Goal: Task Accomplishment & Management: Complete application form

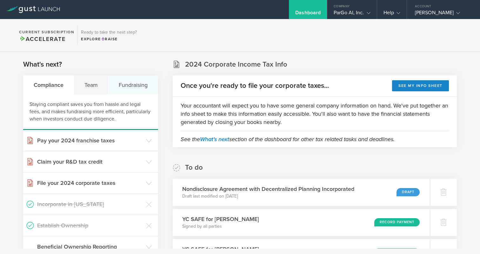
click at [124, 87] on div "Fundraising" at bounding box center [133, 85] width 50 height 19
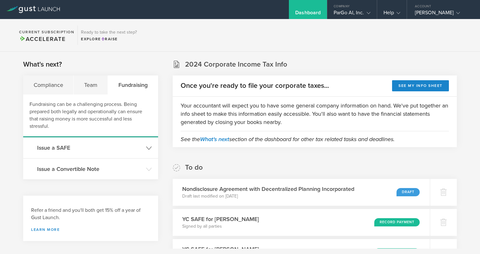
click at [152, 150] on header "Issue a SAFE" at bounding box center [90, 147] width 135 height 21
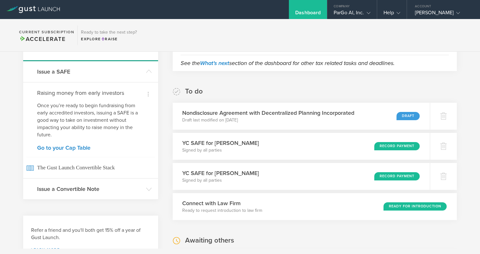
scroll to position [76, 0]
click at [74, 145] on link "Go to your Cap Table" at bounding box center [90, 148] width 107 height 6
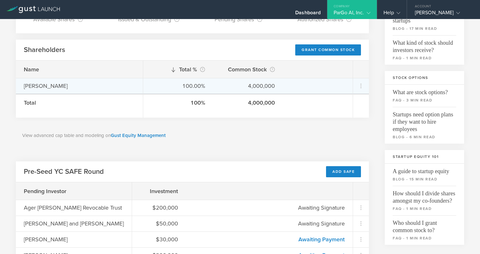
scroll to position [82, 0]
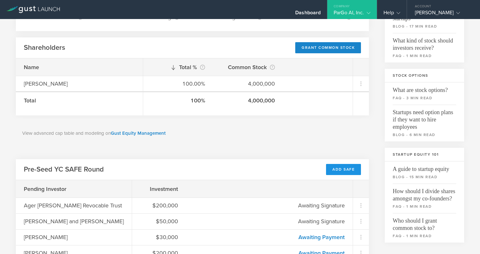
click at [348, 168] on div "Add SAFE" at bounding box center [343, 169] width 35 height 11
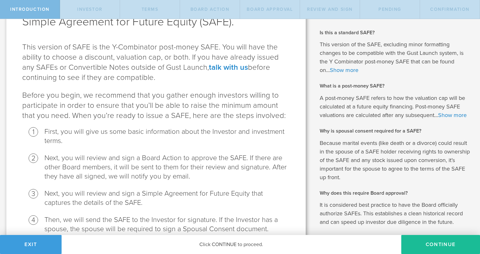
scroll to position [60, 0]
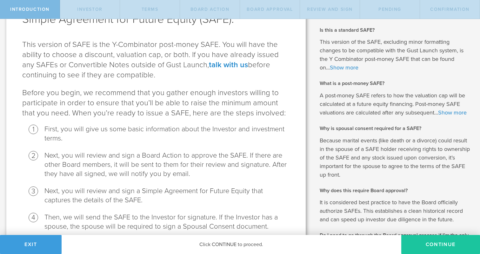
click at [433, 240] on button "Continue" at bounding box center [440, 244] width 79 height 19
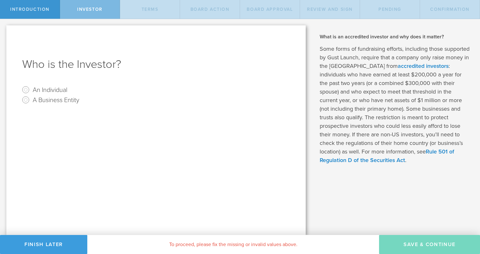
scroll to position [0, 0]
click at [50, 88] on label "An Individual" at bounding box center [50, 89] width 35 height 9
click at [31, 88] on input "An Individual" at bounding box center [26, 90] width 10 height 10
radio input "true"
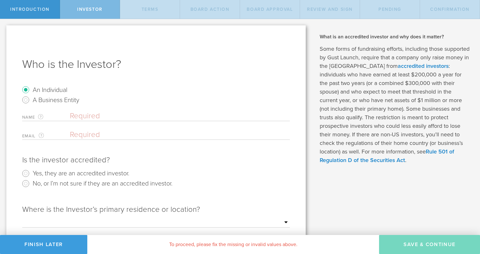
click at [91, 115] on input "text" at bounding box center [180, 116] width 220 height 10
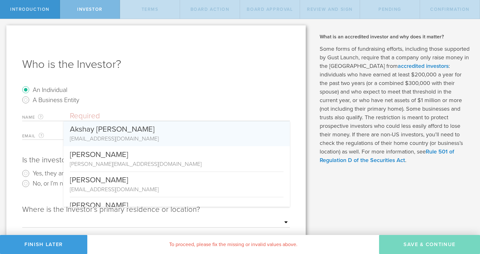
click at [192, 135] on div "akshay93aditya@gmail.com" at bounding box center [177, 139] width 214 height 8
type input "Akshay Aditya Yeleswarapu"
type input "akshay93aditya@gmail.com"
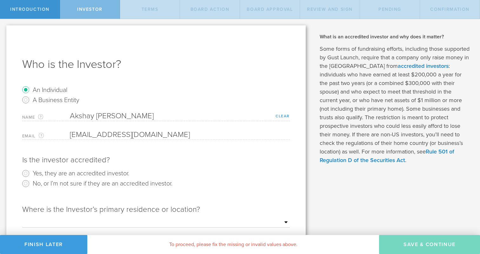
click at [277, 117] on link "Clear" at bounding box center [282, 116] width 14 height 4
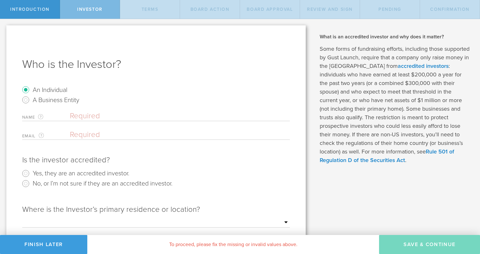
click at [178, 137] on input "email" at bounding box center [178, 135] width 217 height 10
paste input "[EMAIL_ADDRESS][DOMAIN_NAME]"
type input "[EMAIL_ADDRESS][DOMAIN_NAME]"
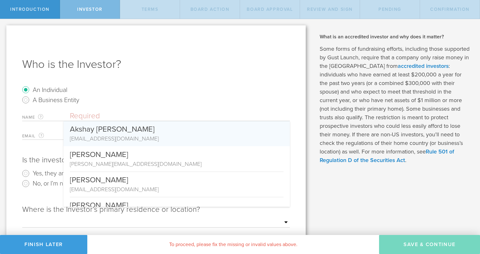
click at [102, 115] on input "text" at bounding box center [180, 116] width 220 height 10
click at [165, 78] on div "Who is the Investor? An Individual A Business Entity Name The first and last na…" at bounding box center [155, 181] width 299 height 312
click at [98, 114] on input "text" at bounding box center [180, 116] width 220 height 10
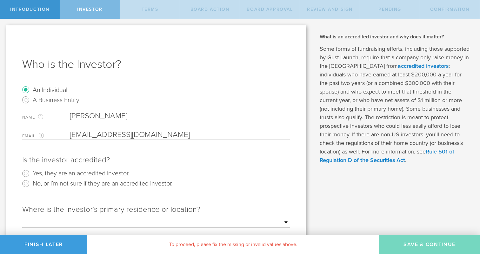
type input "[PERSON_NAME]"
click at [166, 135] on input "email" at bounding box center [178, 135] width 217 height 10
paste input "[EMAIL_ADDRESS][DOMAIN_NAME]"
type input "[EMAIL_ADDRESS][DOMAIN_NAME]"
click at [246, 178] on radio "Yes, they are an accredited investor." at bounding box center [156, 174] width 268 height 10
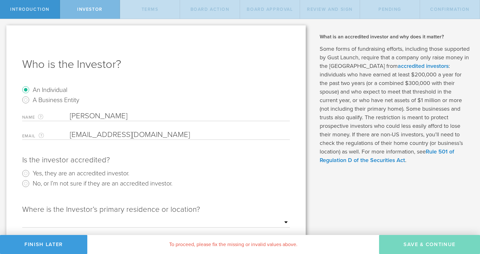
click at [79, 175] on label "Yes, they are an accredited investor." at bounding box center [81, 173] width 96 height 9
click at [31, 175] on input "Yes, they are an accredited investor." at bounding box center [26, 174] width 10 height 10
radio input "true"
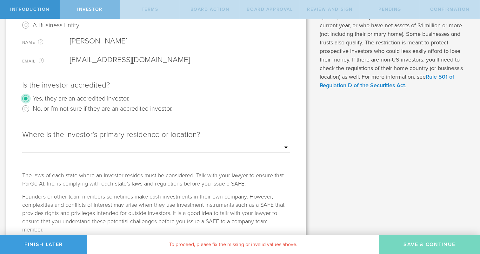
scroll to position [82, 0]
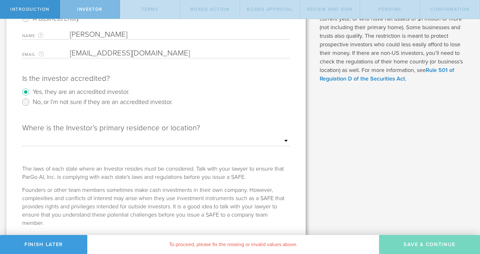
click at [278, 143] on select "Outside of the US Alabama Alaska Arizona Arkansas California Colorado Connectic…" at bounding box center [156, 141] width 268 height 10
select select "string:CA"
click at [22, 136] on select "Outside of the US Alabama Alaska Arizona Arkansas California Colorado Connectic…" at bounding box center [156, 141] width 268 height 10
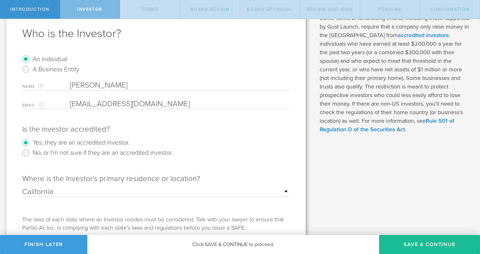
scroll to position [0, 0]
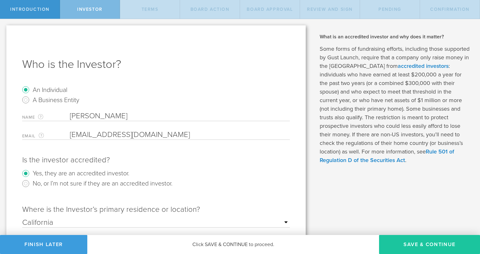
click at [408, 244] on button "Save & Continue" at bounding box center [429, 244] width 101 height 19
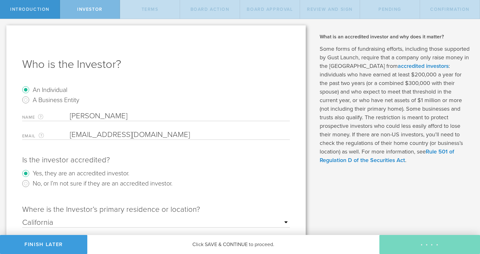
checkbox input "true"
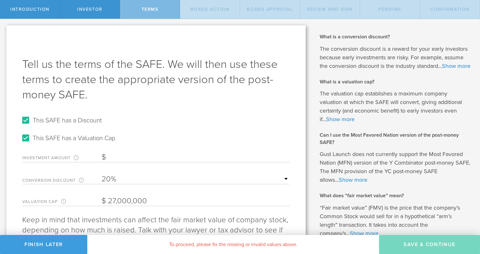
click at [77, 118] on label "This SAFE has a Discount" at bounding box center [67, 120] width 69 height 9
click at [31, 118] on input "This SAFE has a Discount" at bounding box center [26, 120] width 10 height 10
checkbox input "false"
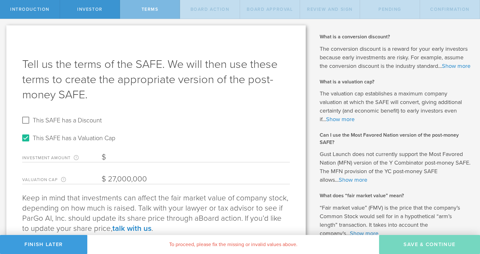
click at [134, 157] on input "Investment Amount The amount (in USD) that this investor is paying for the SAFE." at bounding box center [196, 158] width 188 height 10
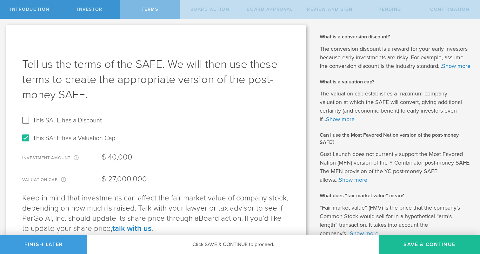
type input "40,000"
drag, startPoint x: 117, startPoint y: 178, endPoint x: 97, endPoint y: 178, distance: 19.7
click at [97, 178] on div "Valuation Cap The valuation cap establishes a maximum company valuation at whic…" at bounding box center [156, 177] width 268 height 13
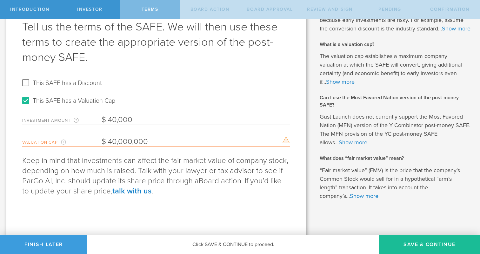
scroll to position [49, 0]
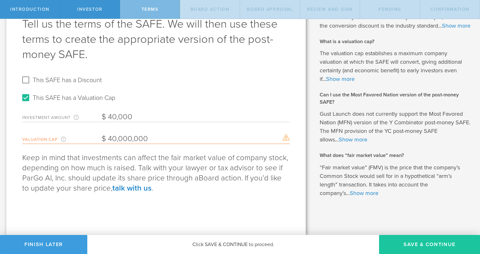
type input "40,000,000"
click at [443, 245] on button "Save & Continue" at bounding box center [429, 244] width 101 height 19
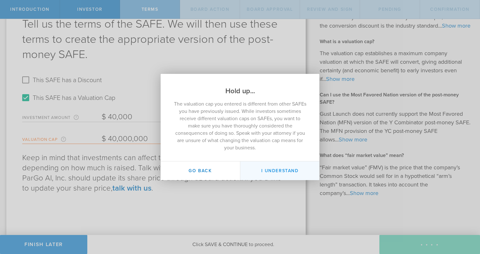
click at [296, 170] on button "I Understand" at bounding box center [279, 171] width 79 height 19
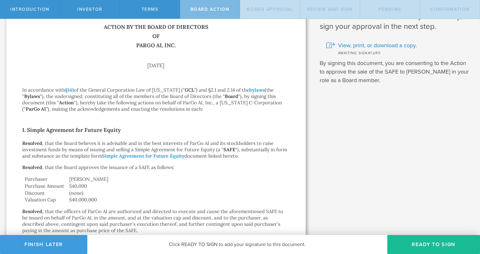
scroll to position [27, 0]
click at [421, 243] on button "Ready to Sign" at bounding box center [433, 244] width 93 height 19
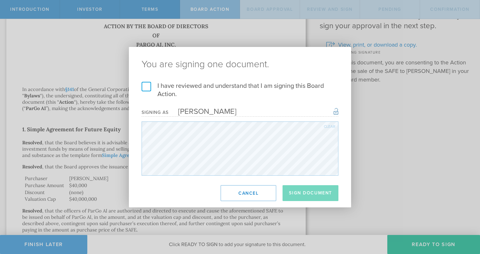
click at [149, 86] on label "I have reviewed and understand that I am signing this Board Action." at bounding box center [240, 90] width 197 height 17
click at [0, 0] on input "I have reviewed and understand that I am signing this Board Action." at bounding box center [0, 0] width 0 height 0
click at [303, 195] on button "Sign Document" at bounding box center [310, 193] width 56 height 16
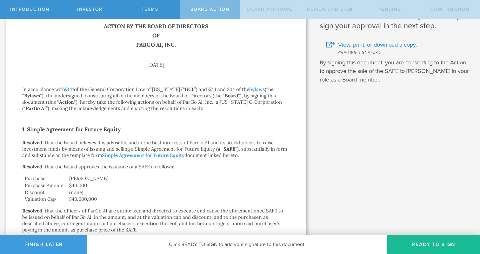
scroll to position [0, 0]
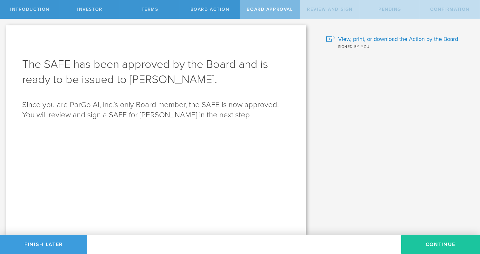
click at [427, 246] on button "Continue" at bounding box center [440, 244] width 79 height 19
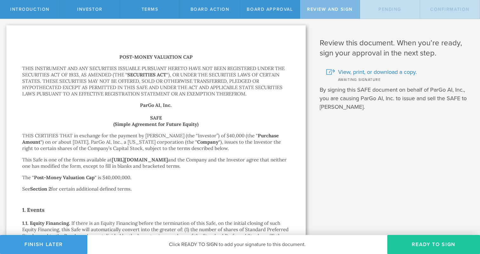
click at [427, 246] on button "Ready to Sign" at bounding box center [433, 244] width 93 height 19
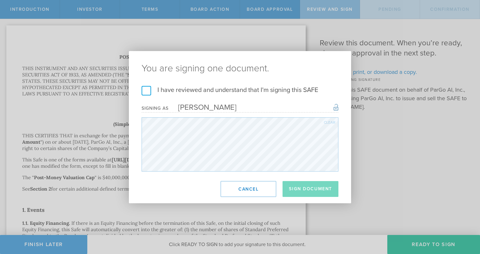
click at [142, 90] on label "I have reviewed and understand that I'm signing this SAFE" at bounding box center [240, 90] width 197 height 8
click at [0, 0] on input "I have reviewed and understand that I'm signing this SAFE" at bounding box center [0, 0] width 0 height 0
click at [324, 188] on button "Sign Document" at bounding box center [310, 189] width 56 height 16
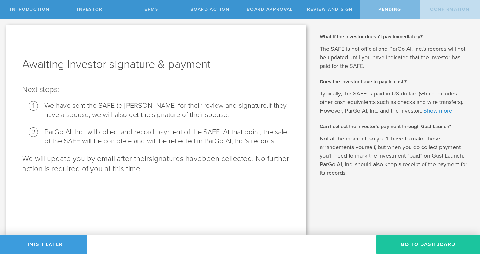
click at [421, 235] on button "Go To Dashboard" at bounding box center [428, 244] width 104 height 19
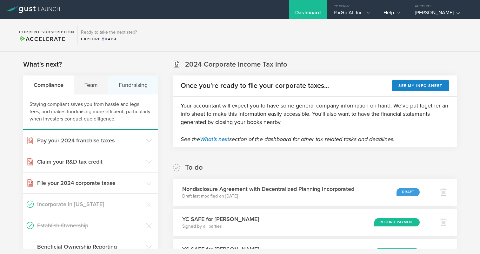
click at [139, 83] on div "Fundraising" at bounding box center [133, 85] width 50 height 19
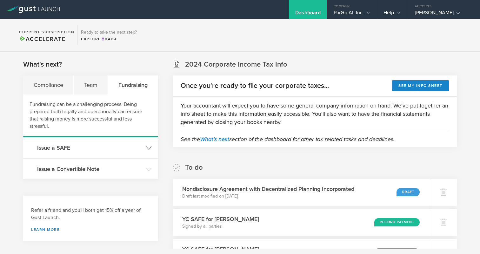
click at [142, 144] on h3 "Issue a SAFE" at bounding box center [90, 148] width 106 height 8
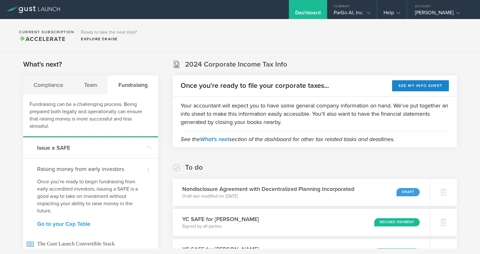
click at [71, 222] on link "Go to your Cap Table" at bounding box center [90, 224] width 107 height 6
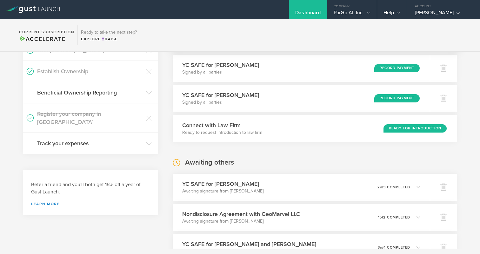
scroll to position [168, 0]
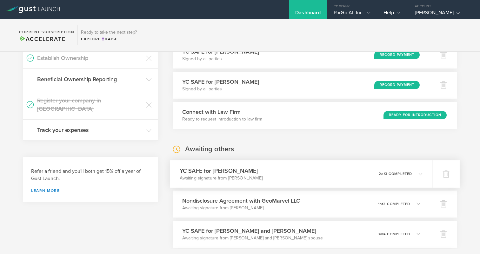
click at [417, 175] on icon at bounding box center [417, 174] width 10 height 6
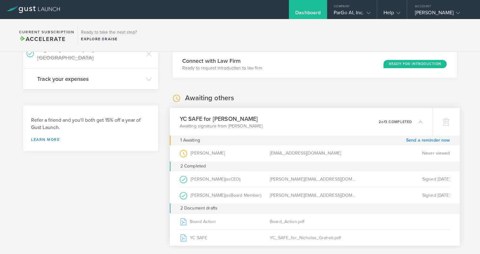
scroll to position [217, 0]
